Goal: Check status: Check status

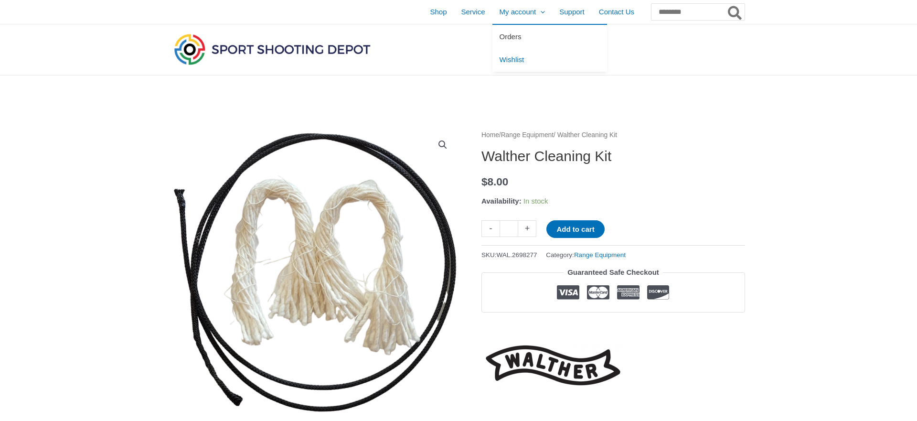
click at [499, 34] on span "Orders" at bounding box center [510, 36] width 22 height 8
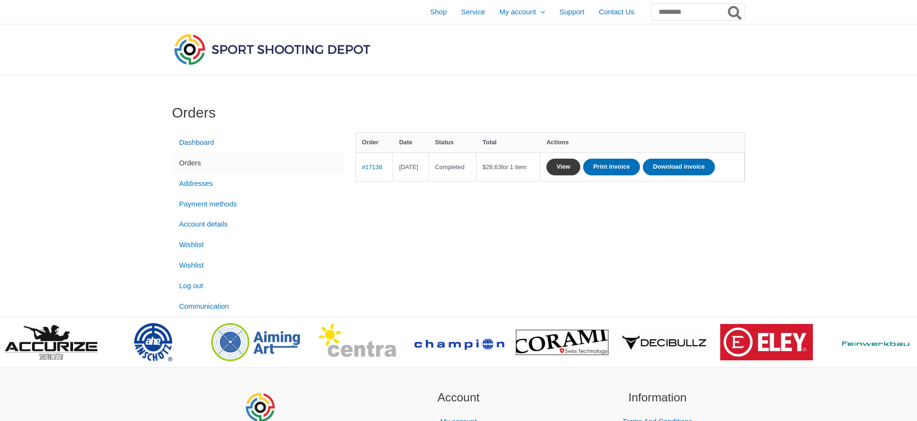
click at [580, 168] on link "View" at bounding box center [563, 167] width 34 height 17
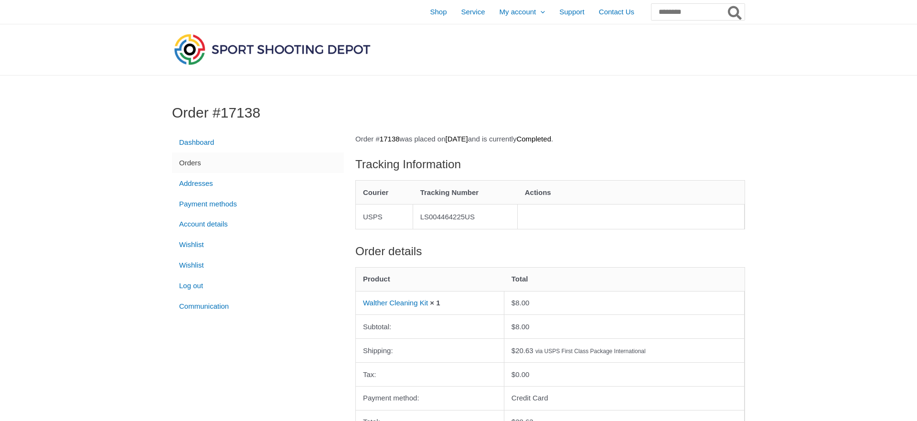
drag, startPoint x: 424, startPoint y: 214, endPoint x: 488, endPoint y: 218, distance: 64.6
click at [488, 218] on td "LS004464225US" at bounding box center [465, 216] width 105 height 25
copy td "LS004464225US"
